Goal: Task Accomplishment & Management: Manage account settings

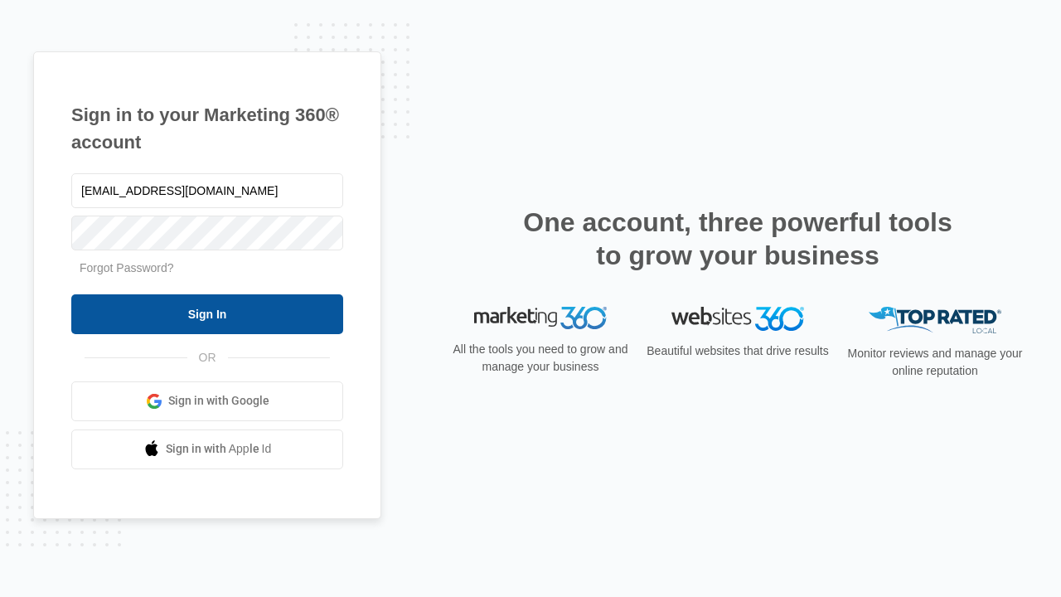
click at [207, 313] on input "Sign In" at bounding box center [207, 314] width 272 height 40
